Goal: Transaction & Acquisition: Purchase product/service

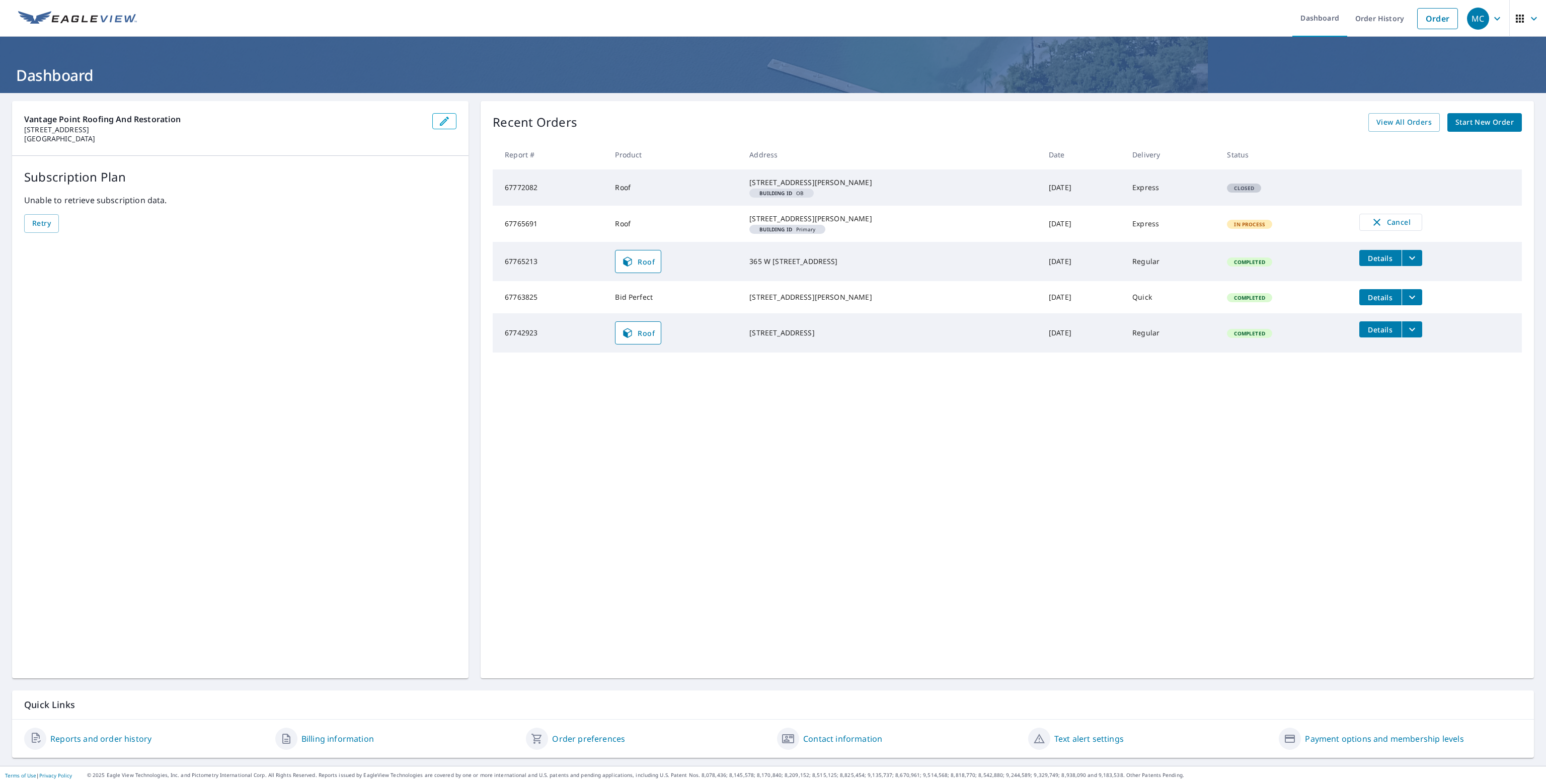
click at [1476, 127] on span "Start New Order" at bounding box center [1484, 122] width 58 height 13
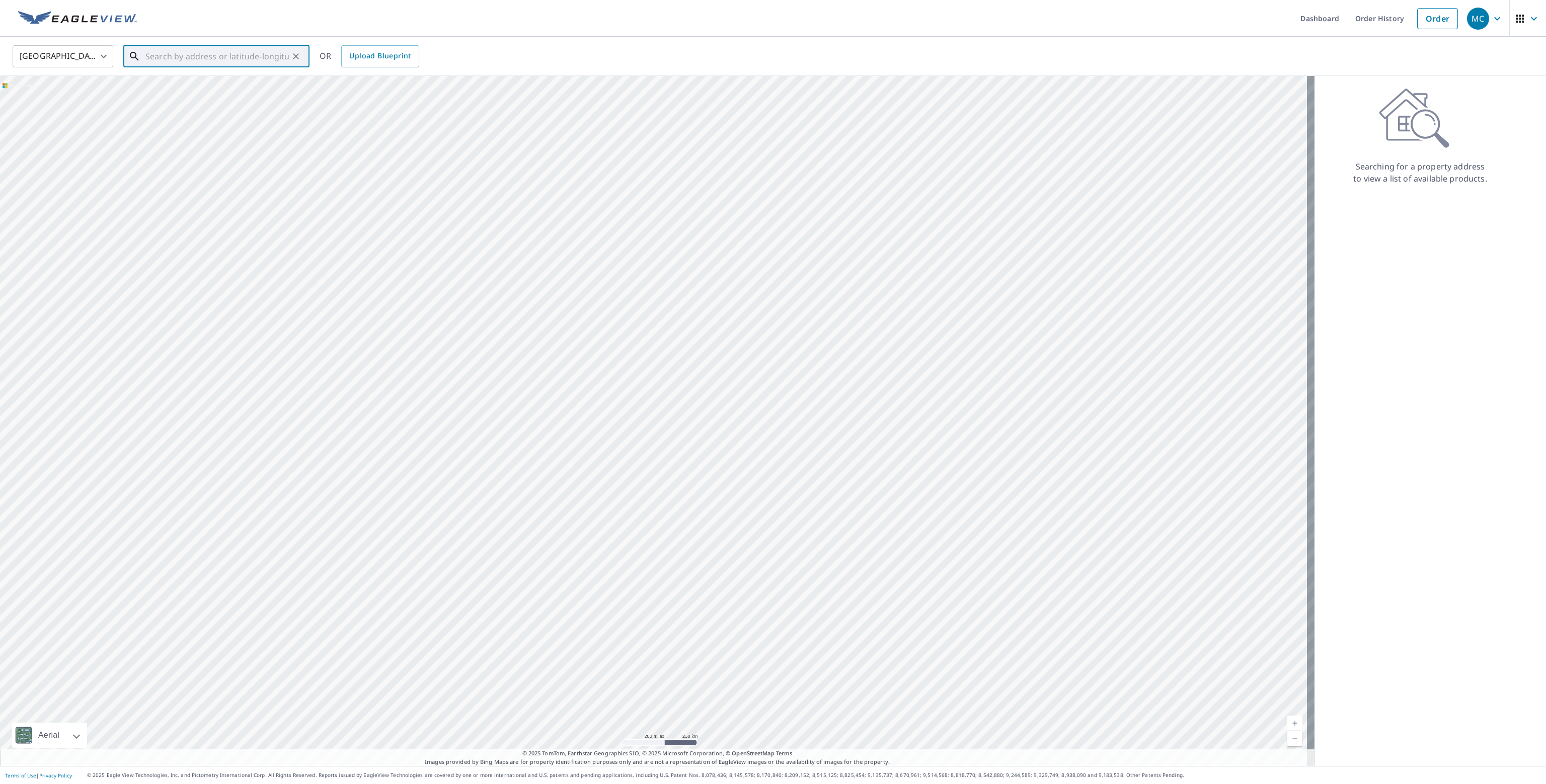
click at [226, 53] on input "text" at bounding box center [217, 56] width 143 height 28
paste input "[STREET_ADDRESS]"
type input "[STREET_ADDRESS]"
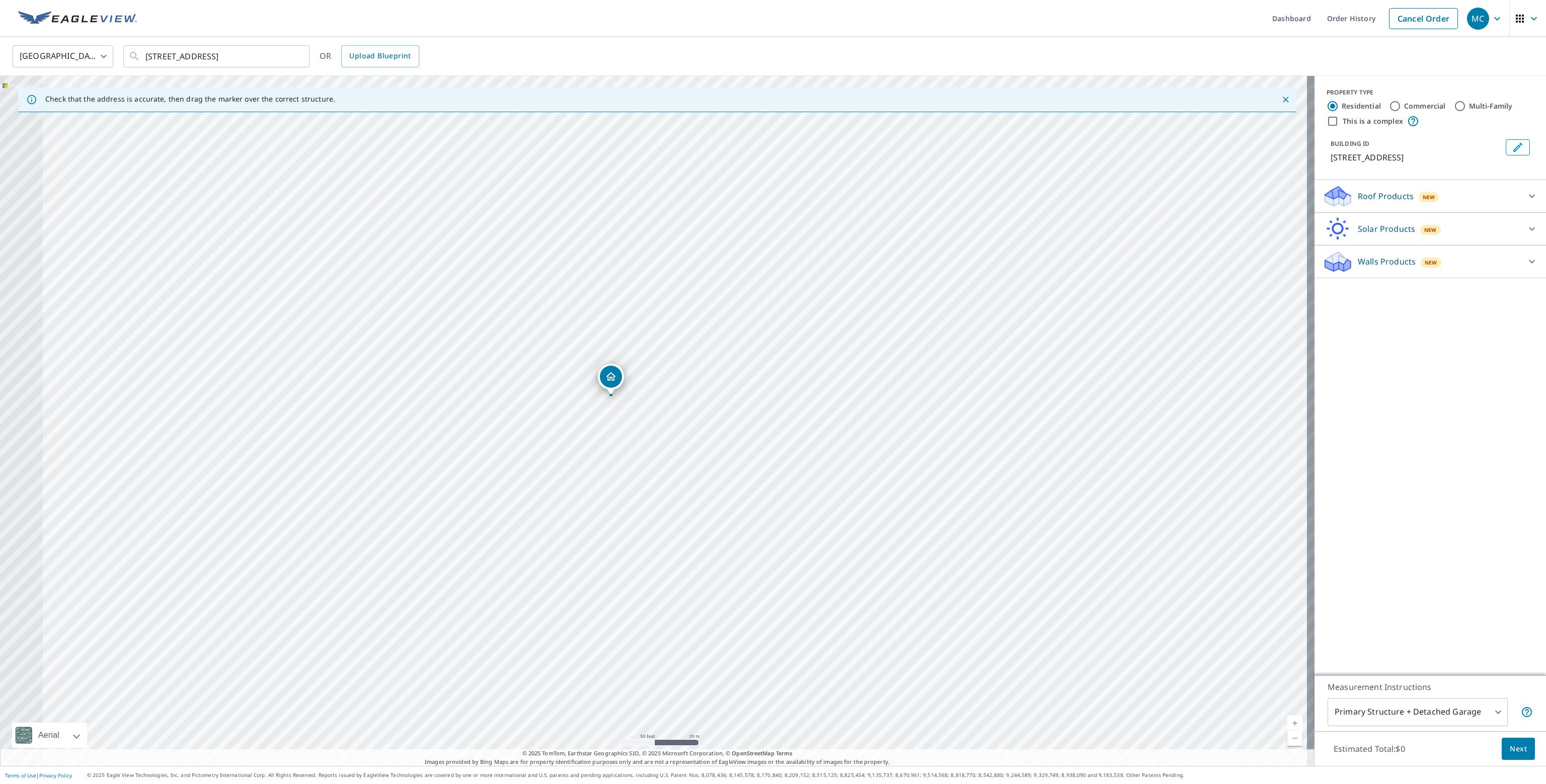
drag, startPoint x: 497, startPoint y: 437, endPoint x: 622, endPoint y: 444, distance: 125.2
click at [622, 444] on div "[STREET_ADDRESS]" at bounding box center [657, 421] width 1314 height 690
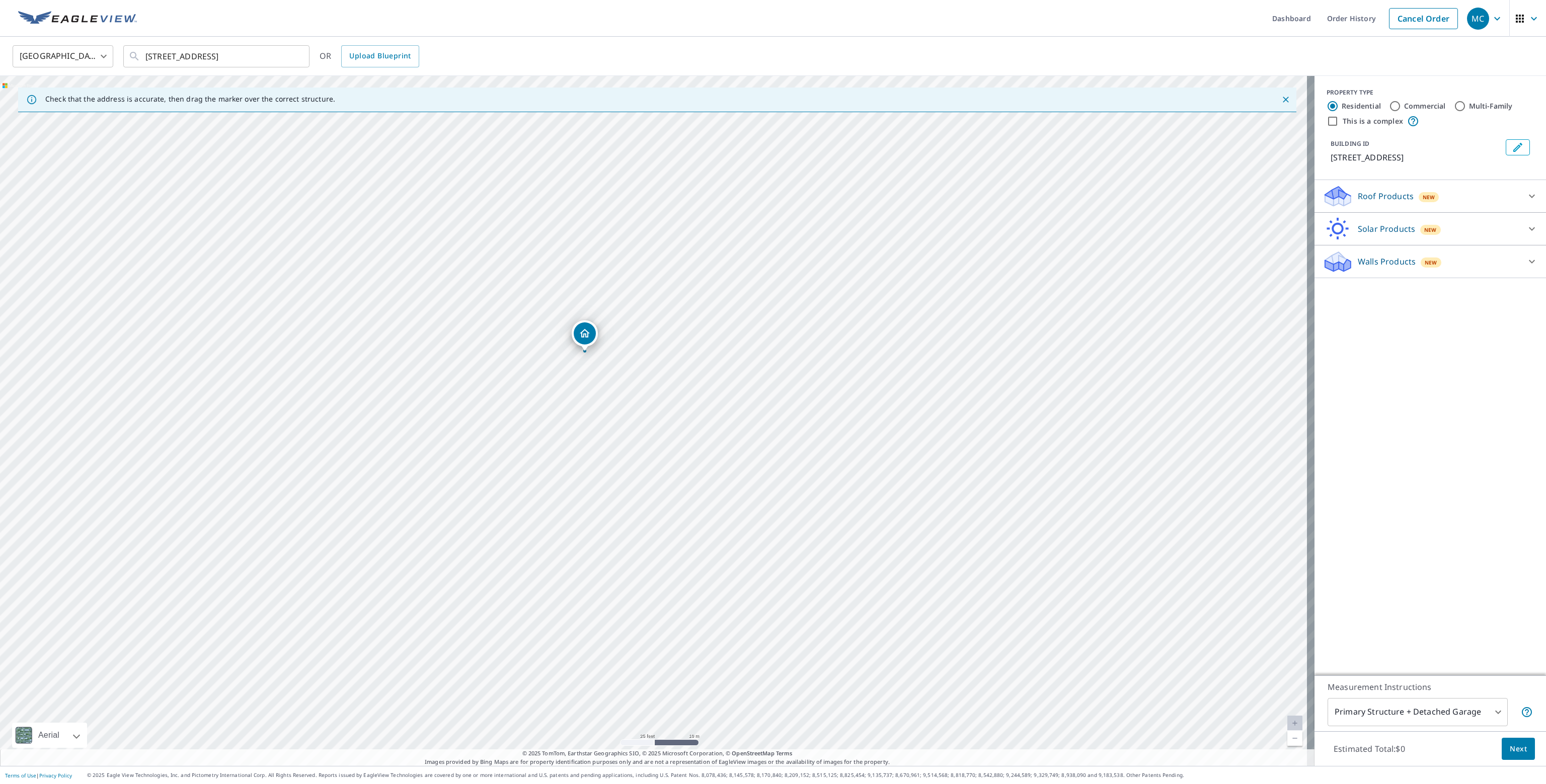
click at [1389, 103] on input "Commercial" at bounding box center [1395, 106] width 12 height 12
radio input "true"
type input "4"
click at [1526, 194] on icon at bounding box center [1532, 196] width 12 height 12
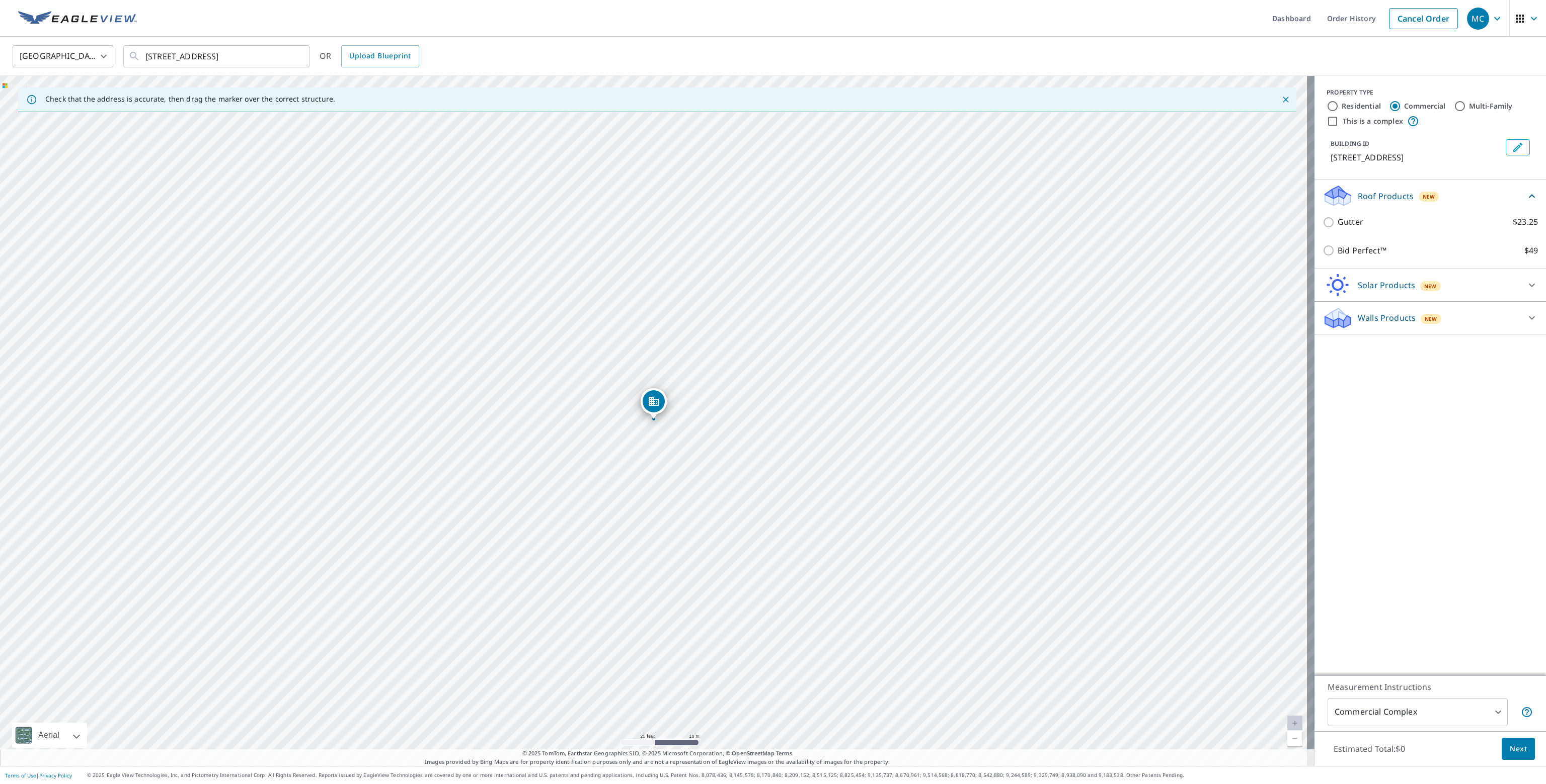
click at [1526, 194] on icon at bounding box center [1532, 196] width 12 height 12
click at [1526, 224] on icon at bounding box center [1532, 229] width 12 height 12
click at [1526, 287] on icon at bounding box center [1532, 290] width 12 height 12
click at [1529, 287] on icon at bounding box center [1532, 289] width 6 height 4
click at [1526, 226] on icon at bounding box center [1532, 229] width 12 height 12
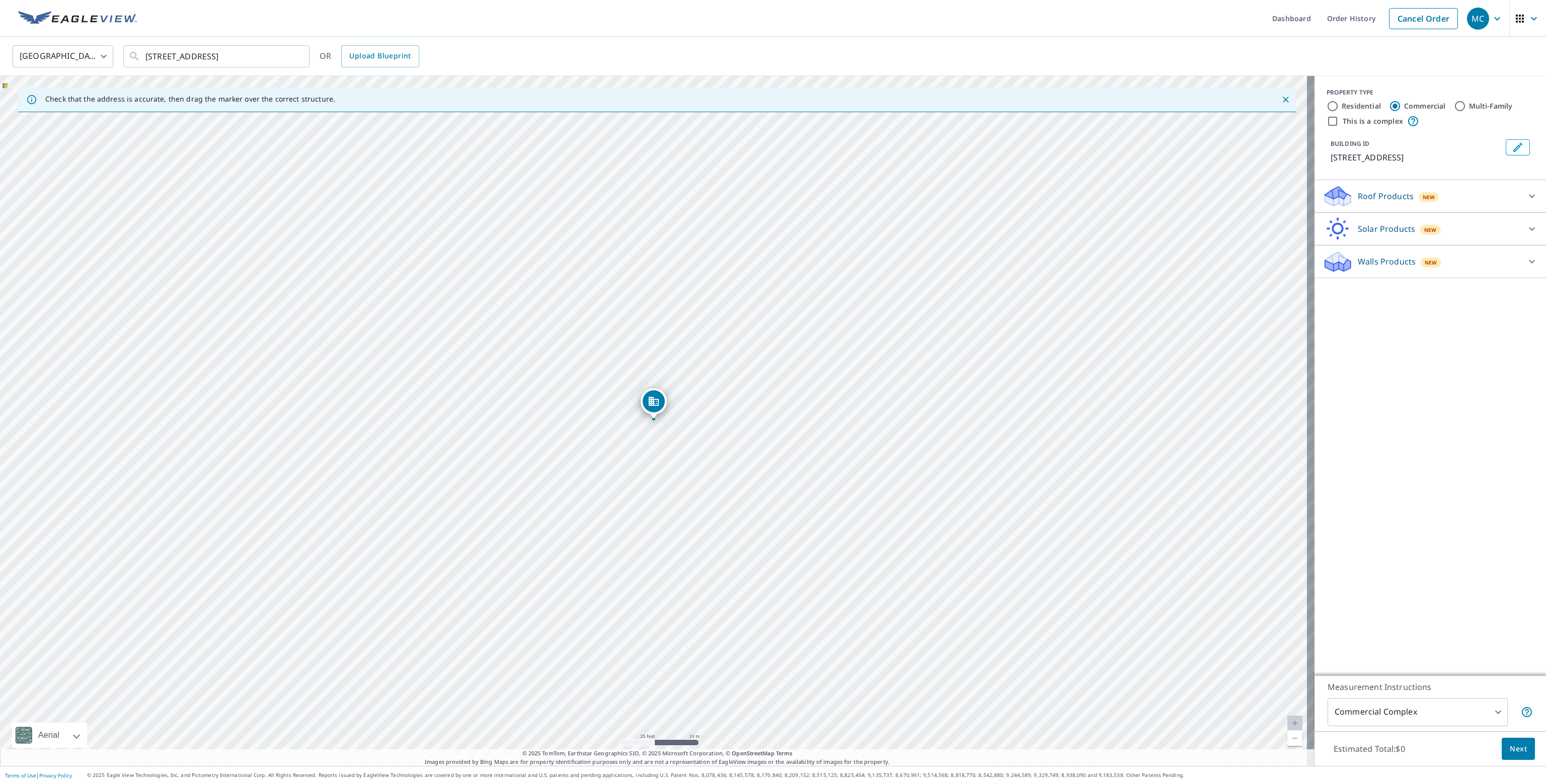
click at [1526, 194] on icon at bounding box center [1532, 196] width 12 height 12
